Goal: Task Accomplishment & Management: Complete application form

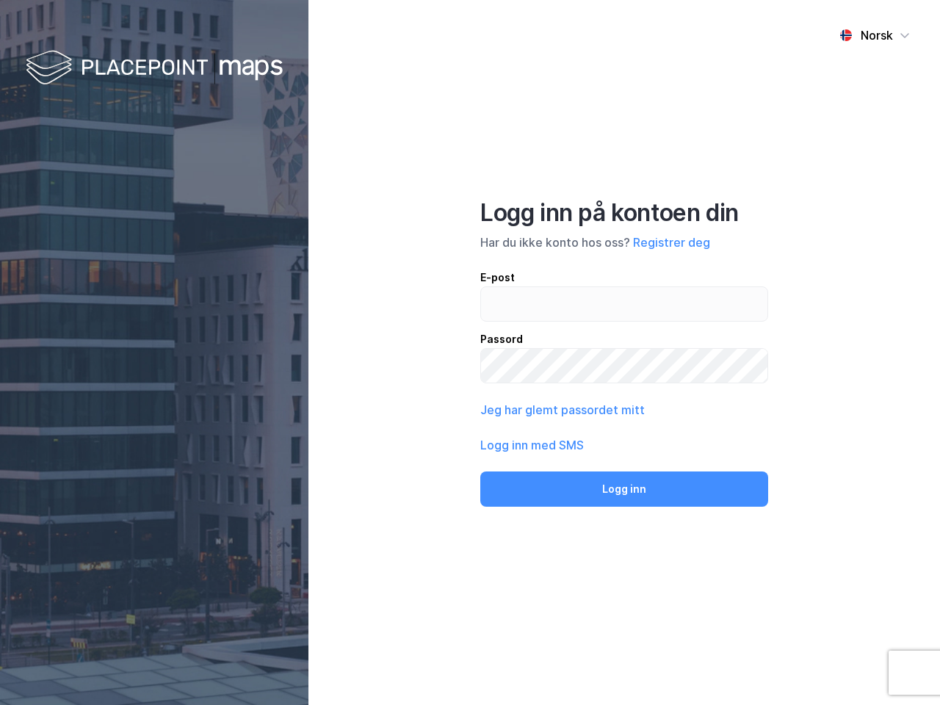
click at [470, 352] on div "Norsk Logg inn på kontoen din Har du ikke konto hos oss? Registrer deg E-post P…" at bounding box center [623, 352] width 631 height 705
click at [154, 68] on img at bounding box center [154, 68] width 257 height 43
click at [874, 35] on div "Norsk" at bounding box center [877, 35] width 32 height 18
click at [671, 242] on button "Registrer deg" at bounding box center [671, 242] width 77 height 18
